Goal: Find specific page/section: Find specific page/section

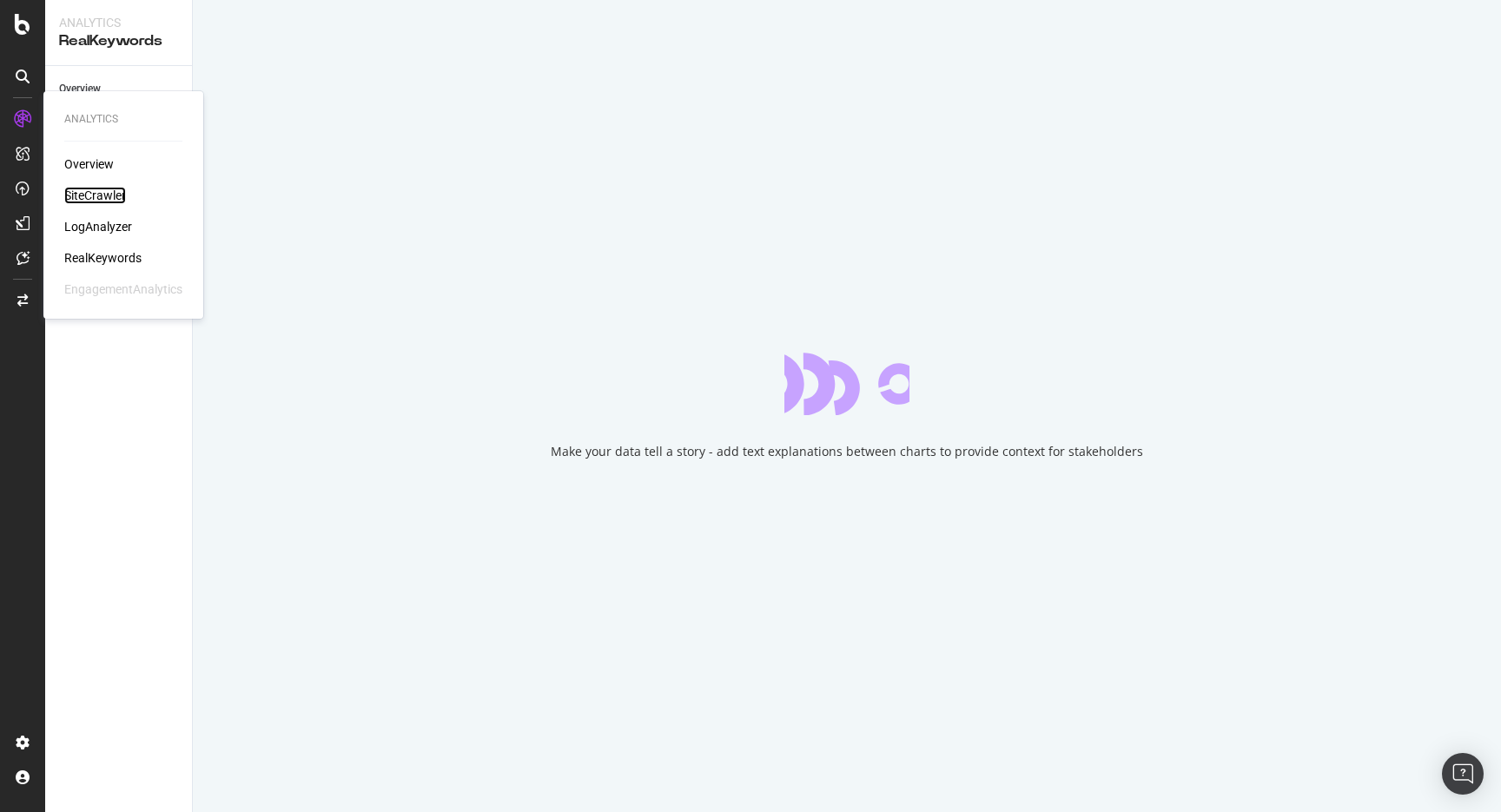
click at [112, 198] on div "SiteCrawler" at bounding box center [95, 195] width 62 height 18
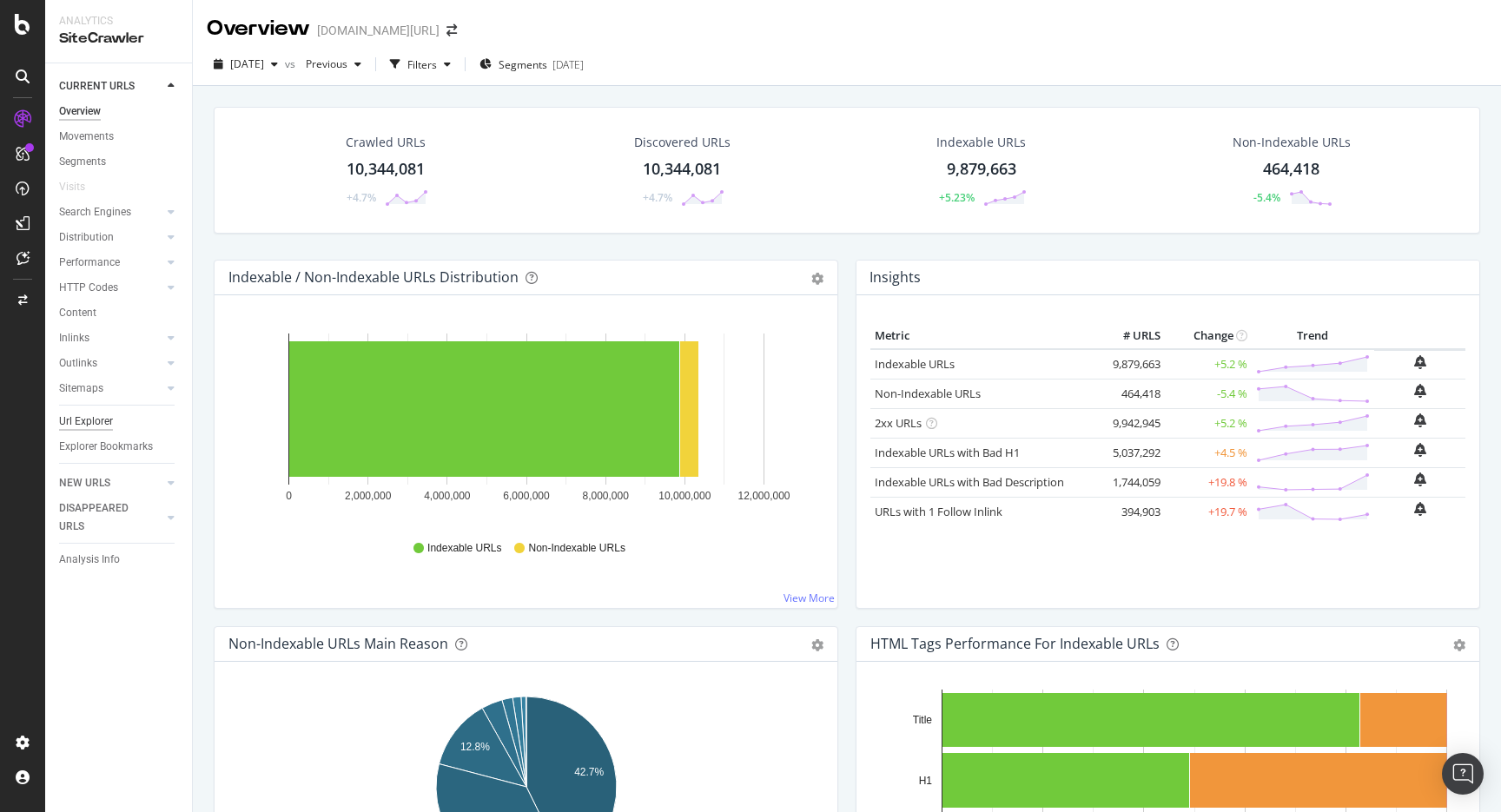
click at [95, 422] on div "Url Explorer" at bounding box center [86, 422] width 54 height 18
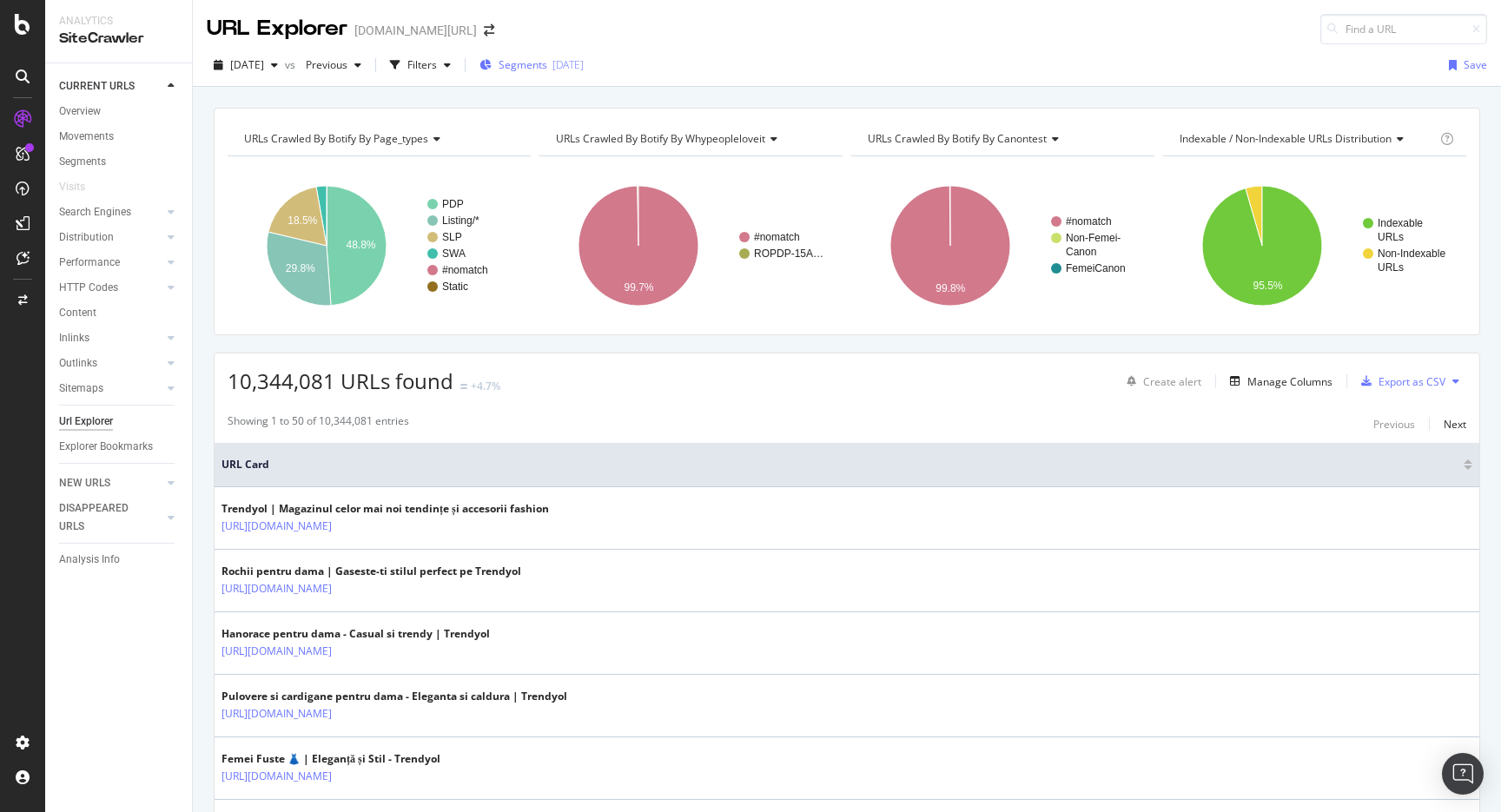
click at [547, 66] on span "Segments" at bounding box center [522, 65] width 49 height 15
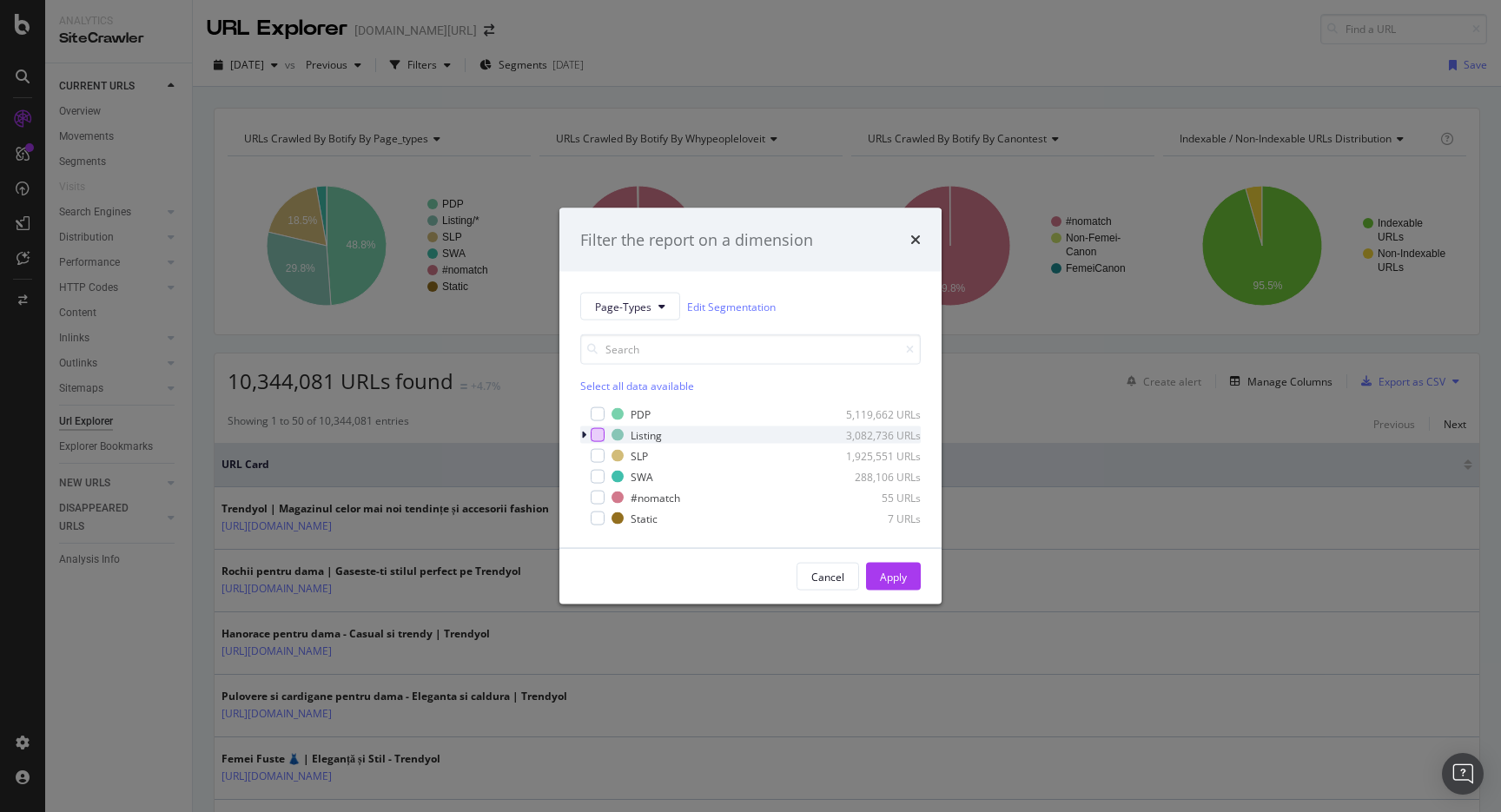
click at [594, 435] on div "modal" at bounding box center [597, 435] width 14 height 14
click at [889, 599] on div "Cancel Apply" at bounding box center [750, 577] width 382 height 55
click at [889, 588] on div "Apply" at bounding box center [893, 577] width 27 height 26
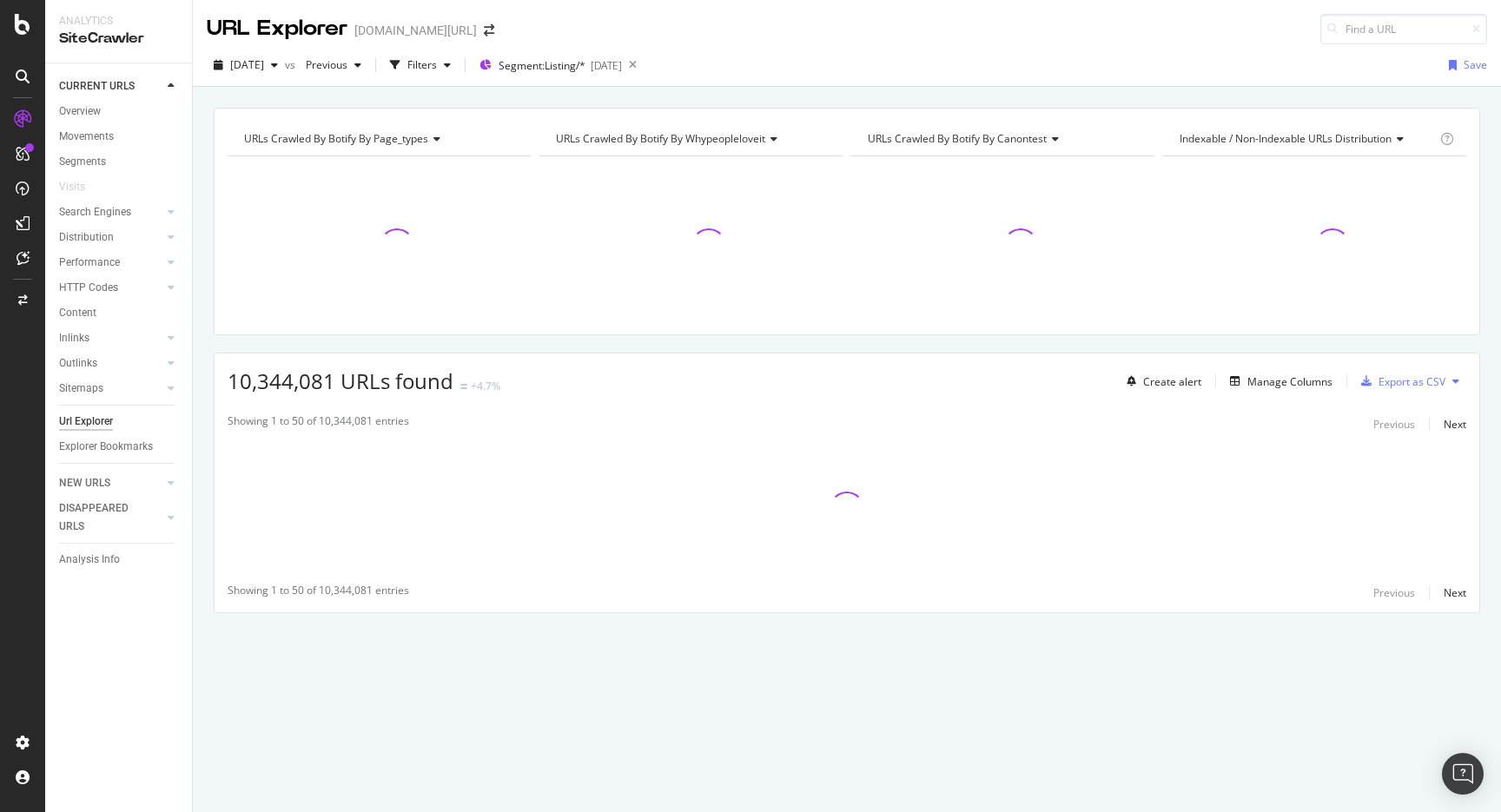
click at [942, 33] on div "URL Explorer [DOMAIN_NAME][URL]" at bounding box center [847, 22] width 1308 height 44
